Goal: Task Accomplishment & Management: Manage account settings

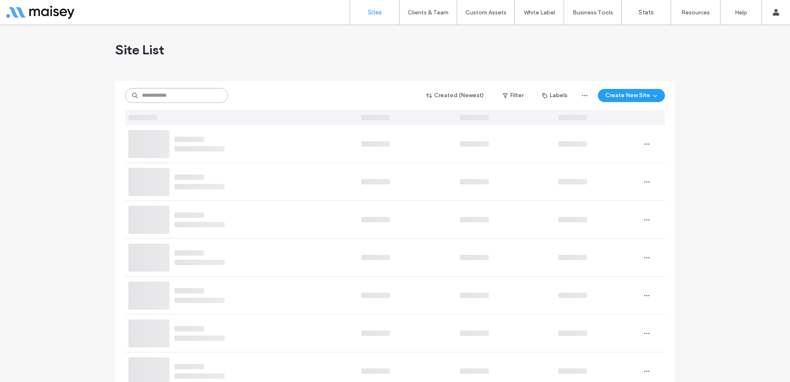
click at [165, 95] on input at bounding box center [176, 95] width 103 height 15
paste input "********"
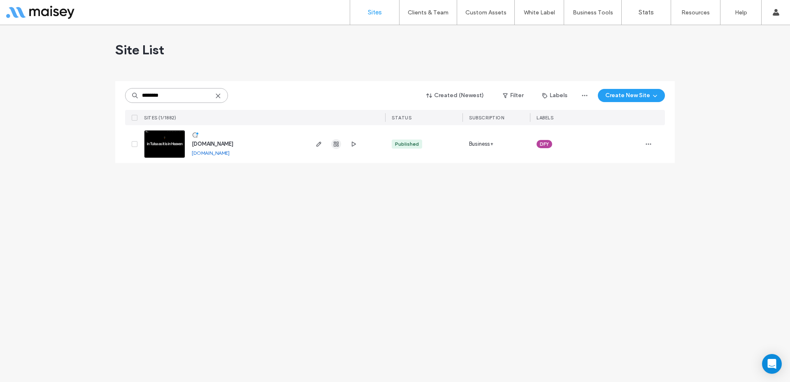
type input "********"
click at [333, 145] on icon "button" at bounding box center [336, 144] width 7 height 7
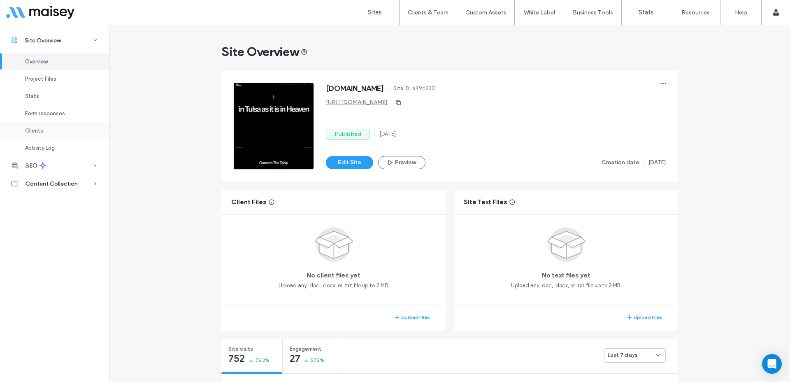
click at [35, 129] on span "Clients" at bounding box center [34, 131] width 18 height 6
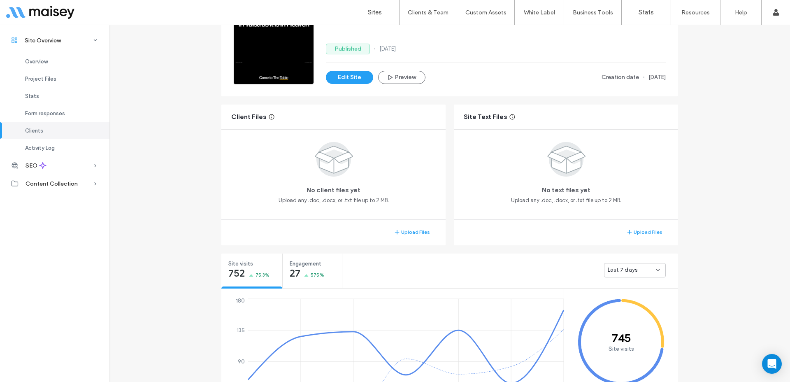
scroll to position [671, 0]
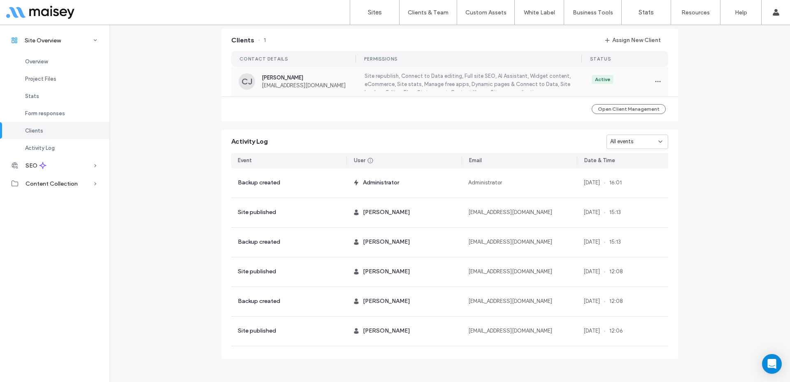
click at [520, 79] on label "Site republish, Connect to Data editing, Full site SEO, AI Assistant, Widget co…" at bounding box center [467, 81] width 209 height 19
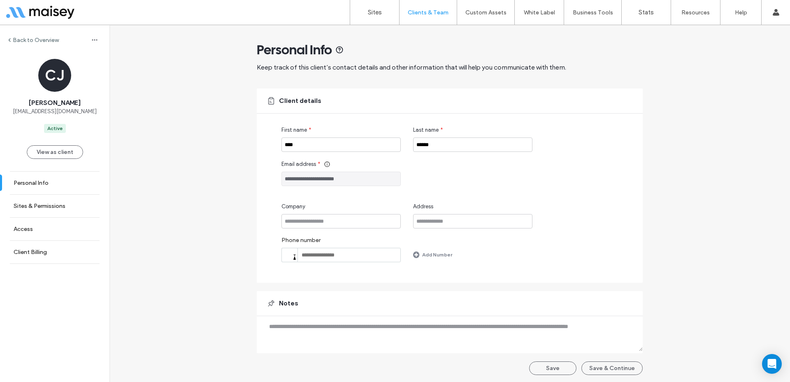
scroll to position [1, 0]
click at [48, 201] on link "Sites & Permissions" at bounding box center [54, 206] width 109 height 23
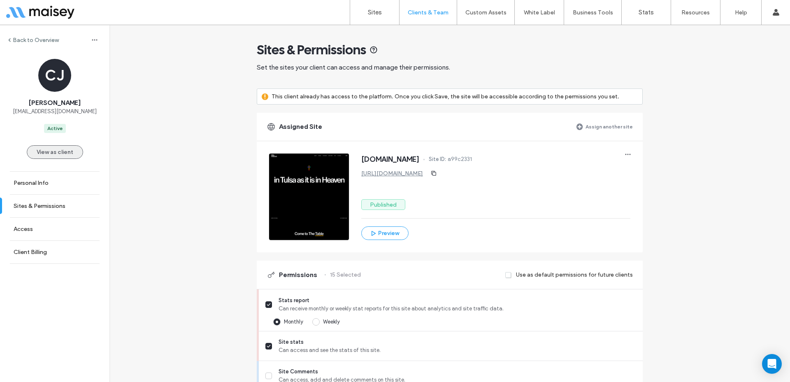
click at [56, 152] on button "View as client" at bounding box center [55, 152] width 56 height 14
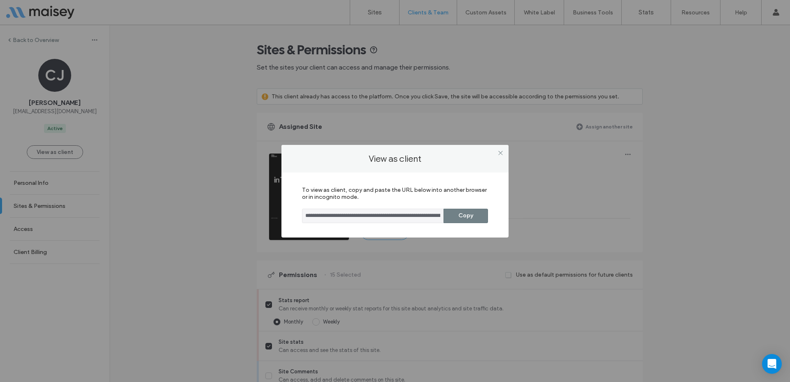
click at [466, 218] on button "Copy" at bounding box center [465, 216] width 44 height 14
